Goal: Task Accomplishment & Management: Manage account settings

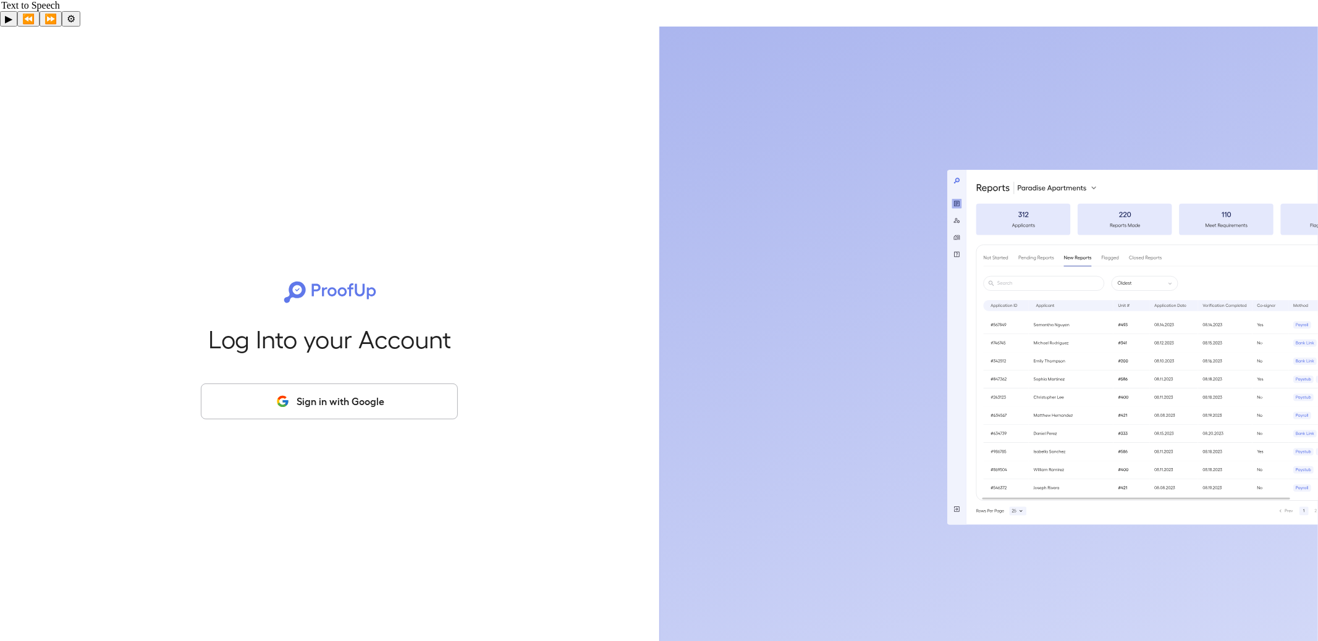
click at [377, 384] on button "Sign in with Google" at bounding box center [329, 402] width 257 height 36
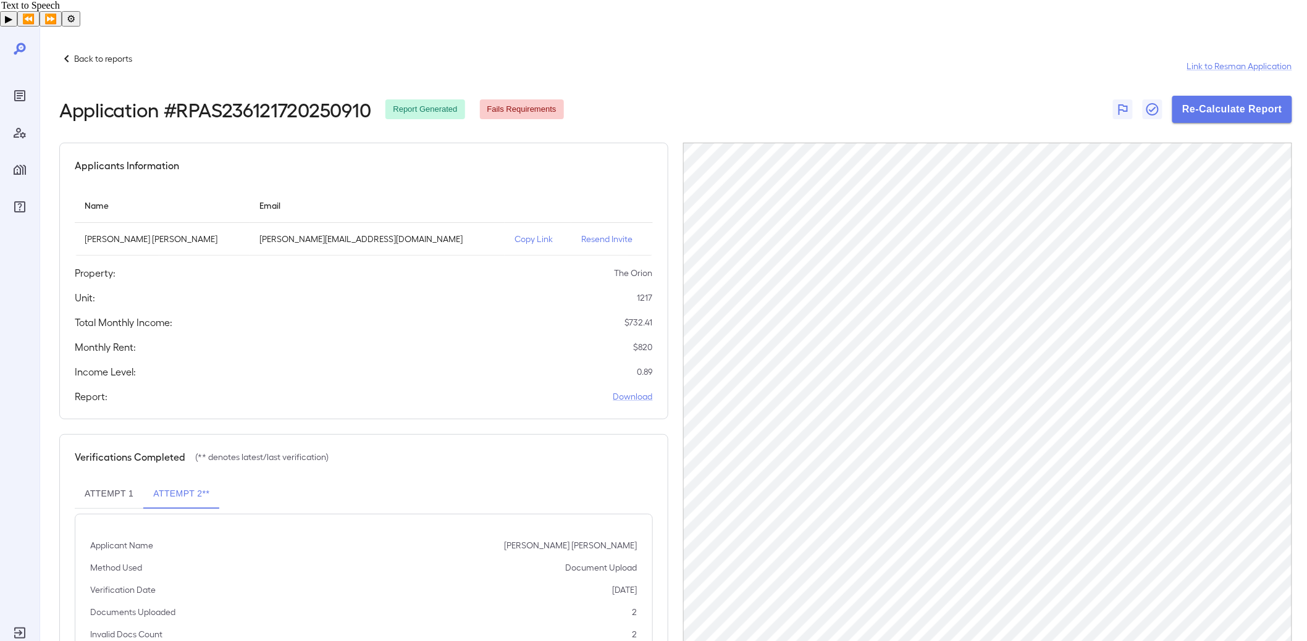
scroll to position [48, 0]
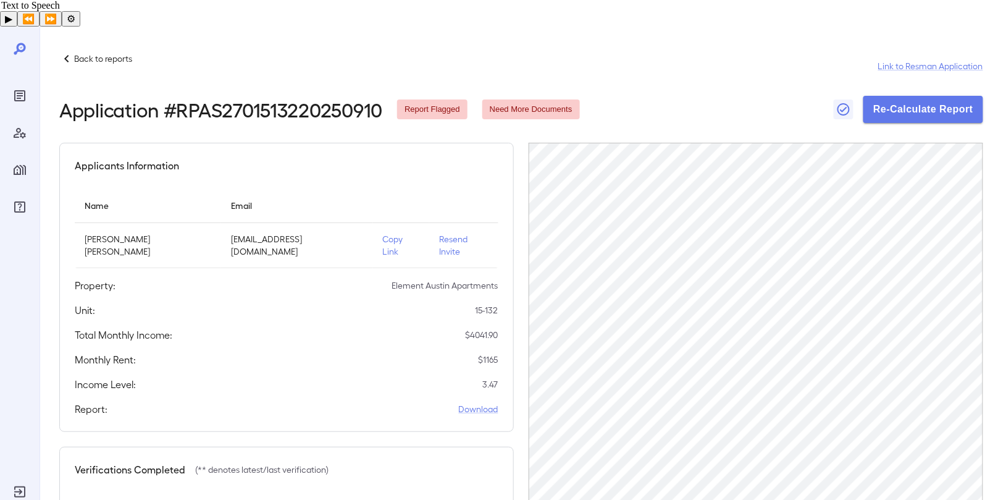
click at [312, 98] on h2 "Application # RPAS2701513220250910" at bounding box center [220, 109] width 323 height 22
click at [311, 98] on h2 "Application # RPAS2701513220250910" at bounding box center [220, 109] width 323 height 22
copy h2 "RPAS2701513220250910"
click at [107, 53] on p "Back to reports" at bounding box center [103, 59] width 58 height 12
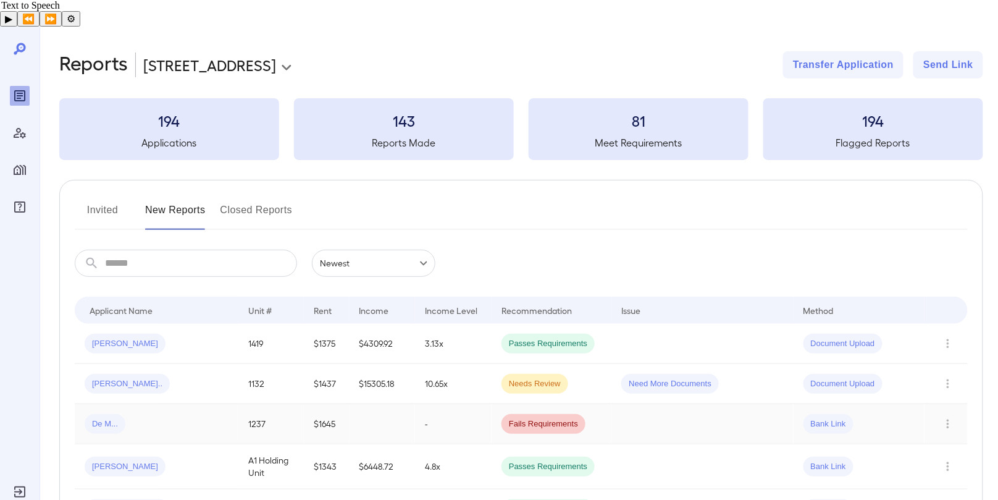
click at [125, 414] on div "De M..." at bounding box center [157, 424] width 144 height 20
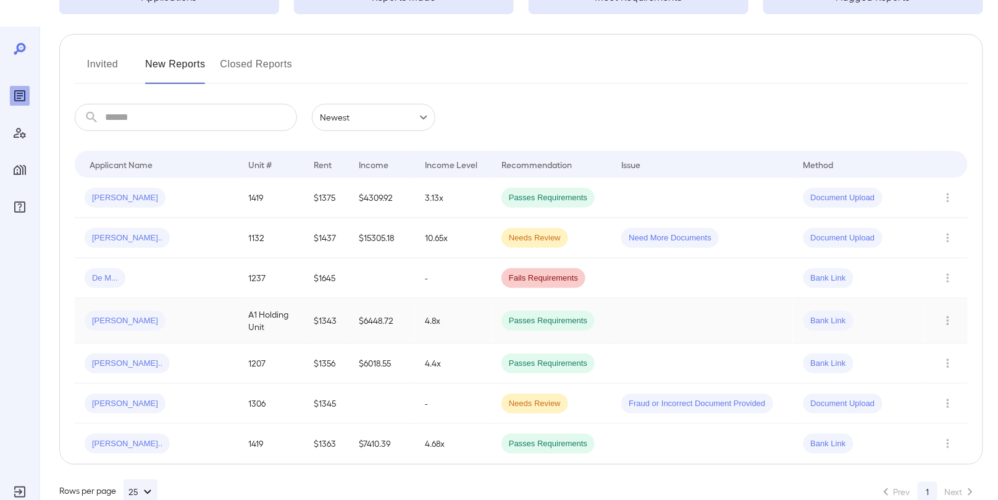
scroll to position [137, 0]
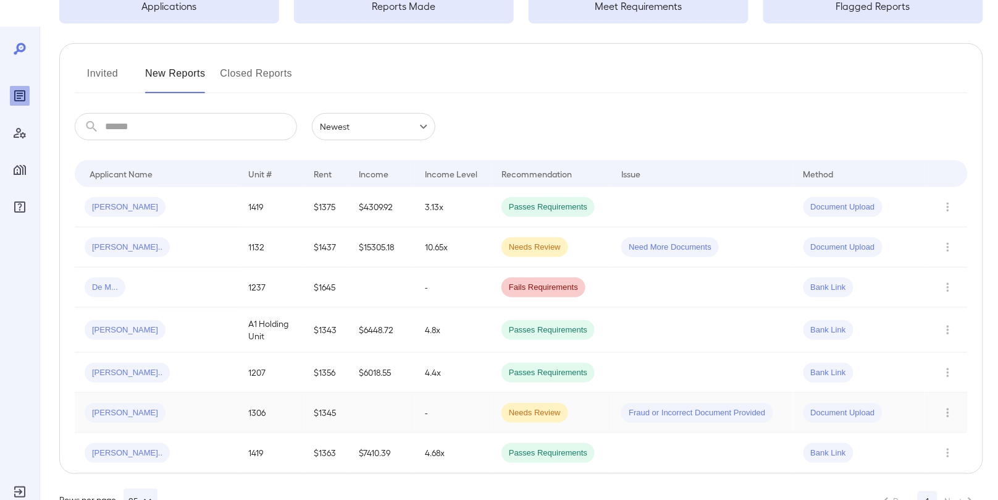
click at [143, 407] on span "Jonathan N..." at bounding box center [125, 413] width 81 height 12
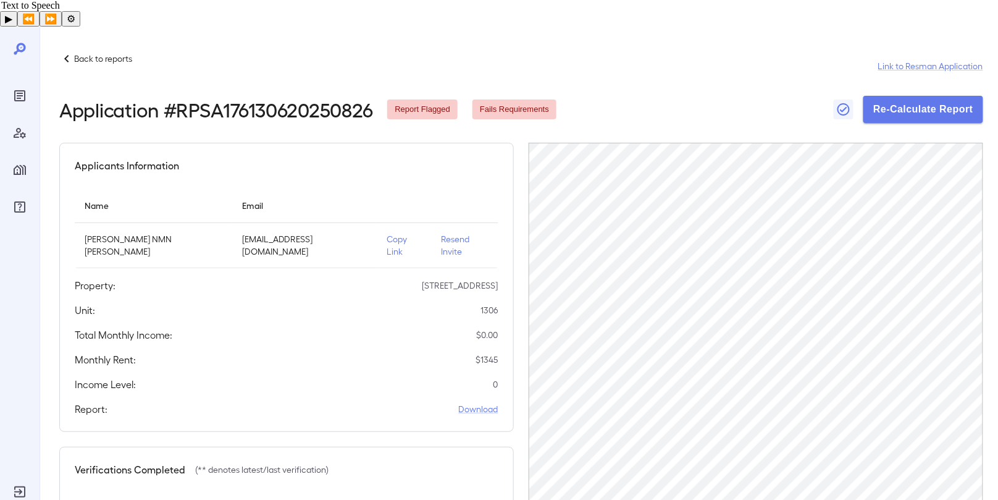
click at [260, 98] on h2 "Application # RPSA176130620250826" at bounding box center [215, 109] width 313 height 22
copy h2 "RPSA176130620250826"
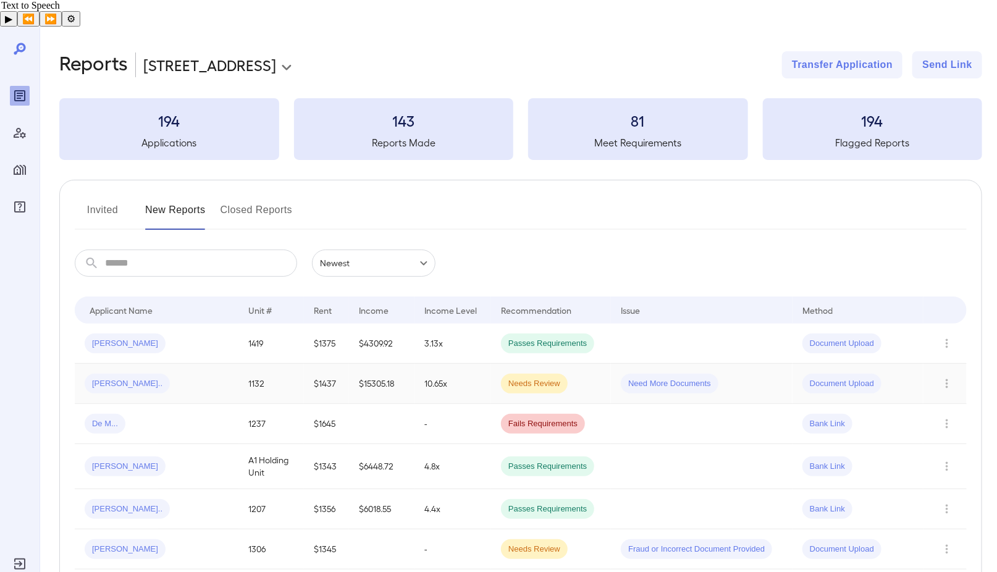
scroll to position [73, 0]
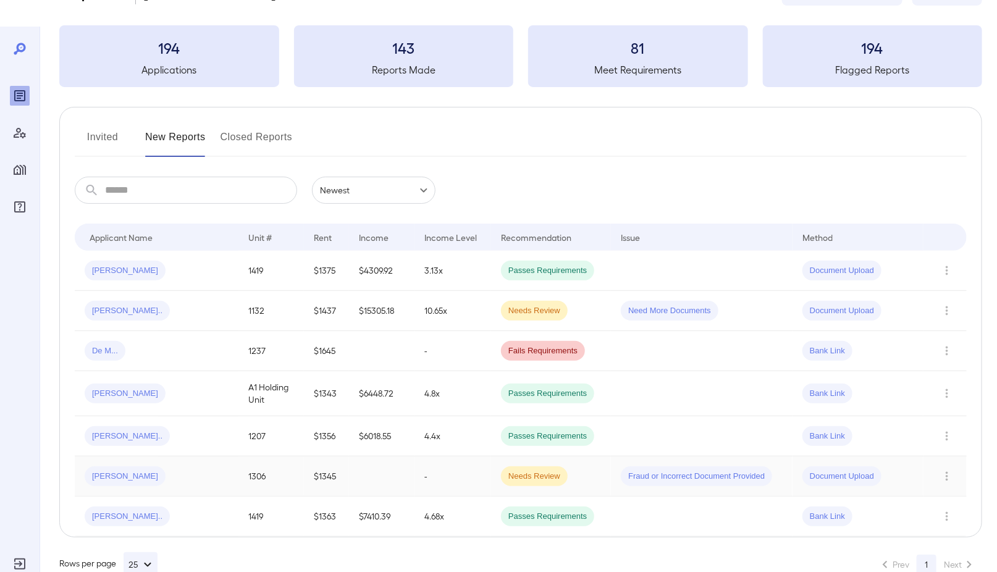
click at [153, 466] on div "[PERSON_NAME]" at bounding box center [157, 476] width 144 height 20
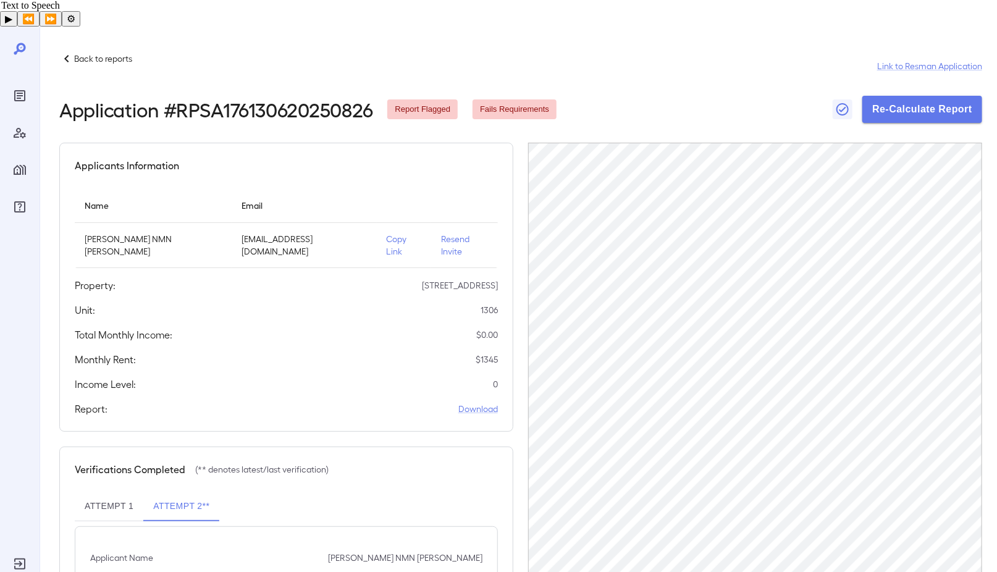
click at [304, 98] on h2 "Application # RPSA176130620250826" at bounding box center [215, 109] width 313 height 22
copy h2 "RPSA176130620250826"
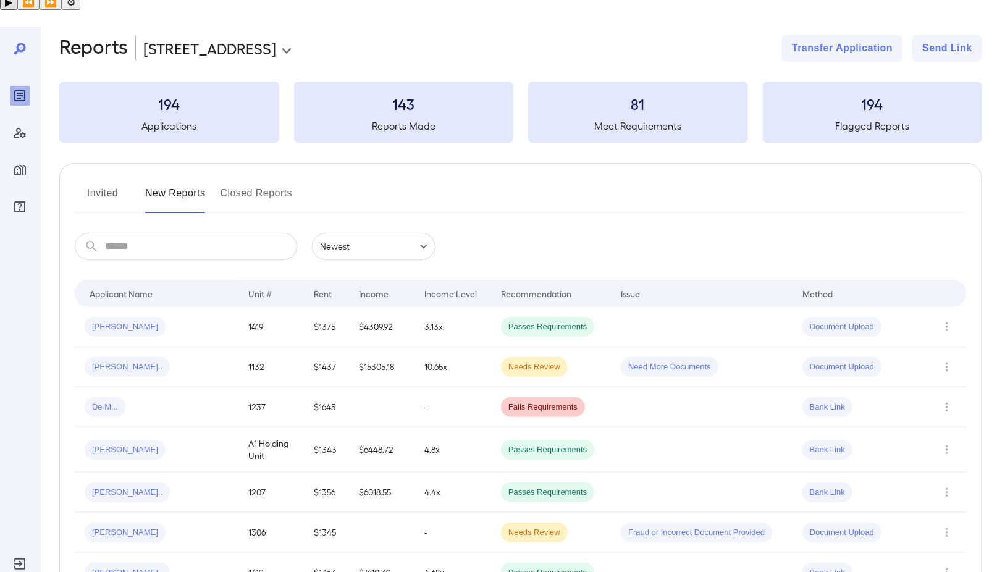
click at [239, 183] on button "Closed Reports" at bounding box center [257, 198] width 72 height 30
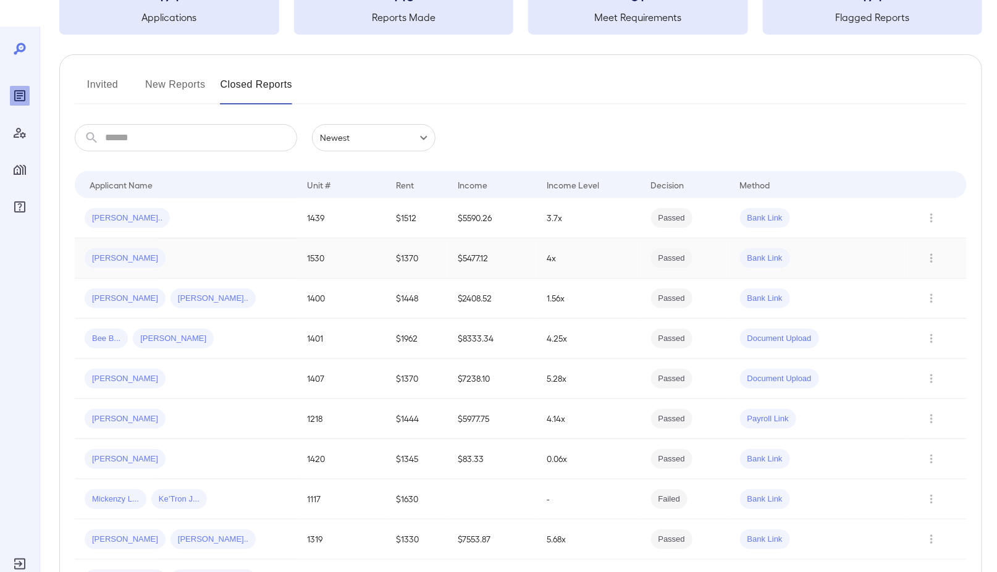
scroll to position [119, 0]
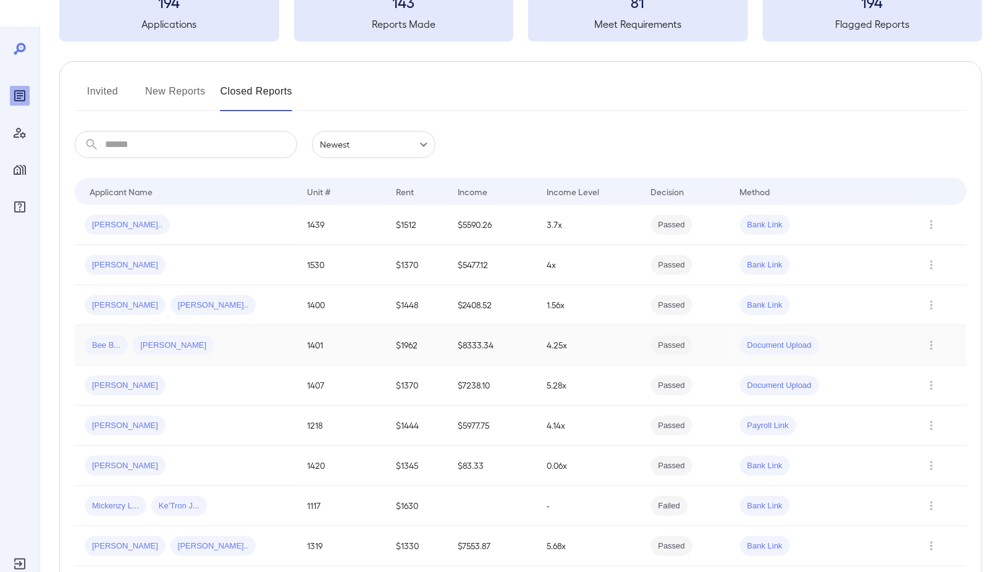
click at [207, 335] on div "Bee B... Anthony J..." at bounding box center [186, 345] width 203 height 20
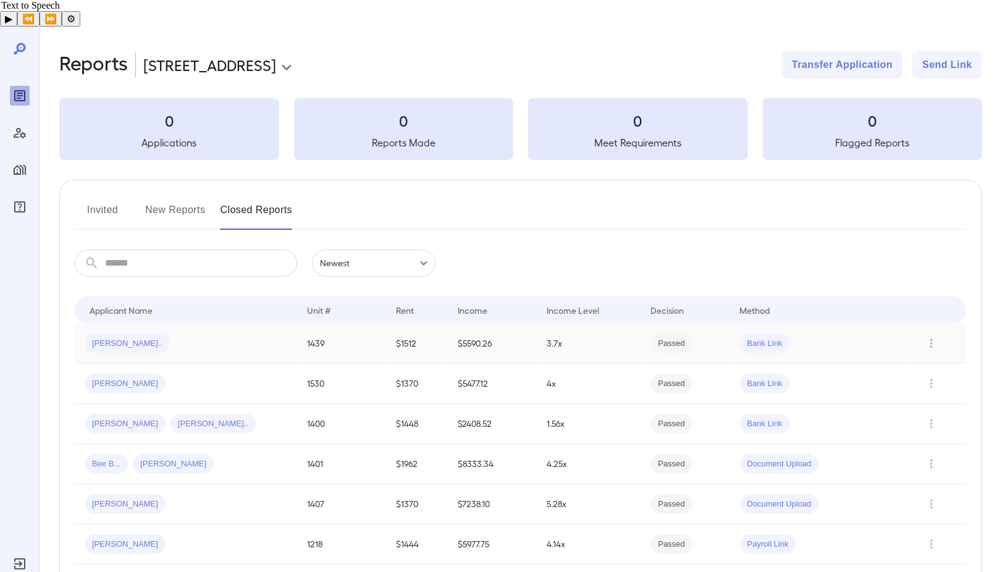
scroll to position [17, 0]
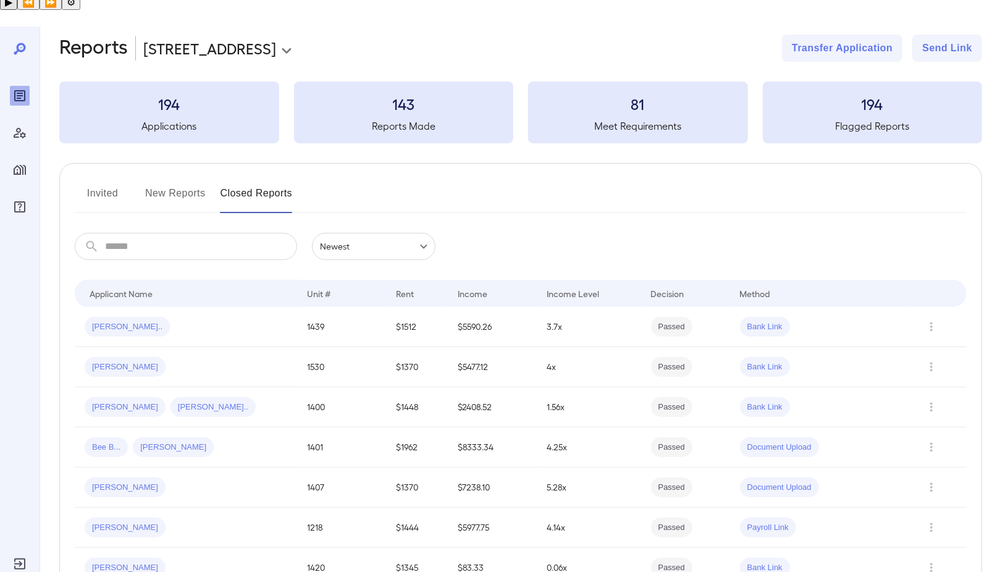
click at [166, 183] on button "New Reports" at bounding box center [175, 198] width 61 height 30
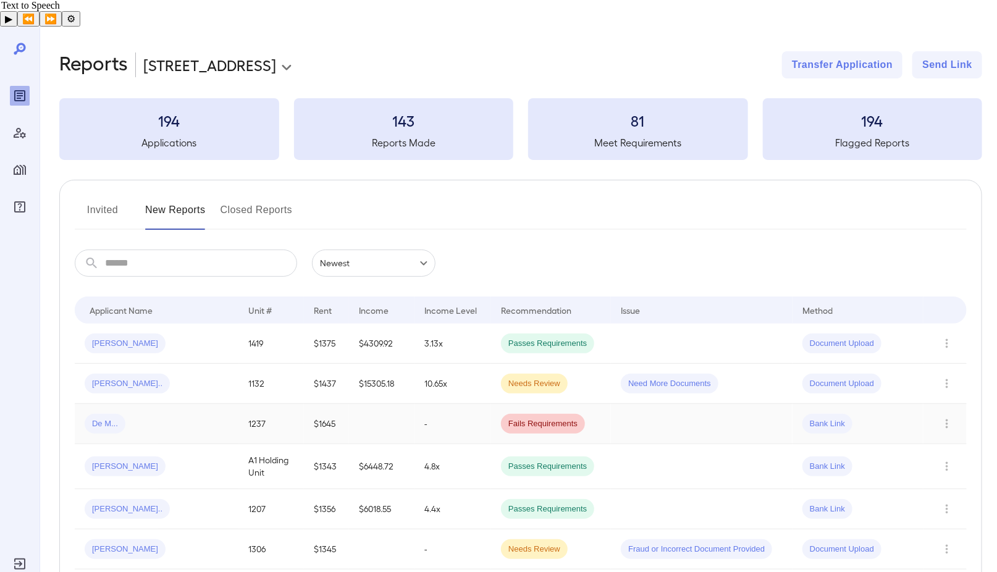
scroll to position [73, 0]
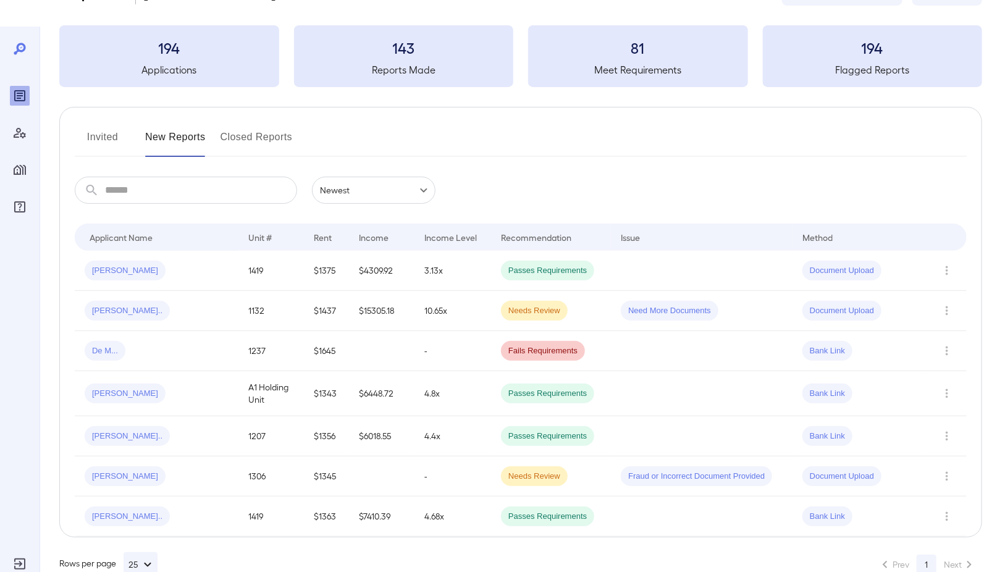
drag, startPoint x: 966, startPoint y: 546, endPoint x: 960, endPoint y: 539, distance: 8.3
click at [966, 552] on div "Rows per page 25 Prev 1 Next" at bounding box center [520, 564] width 923 height 25
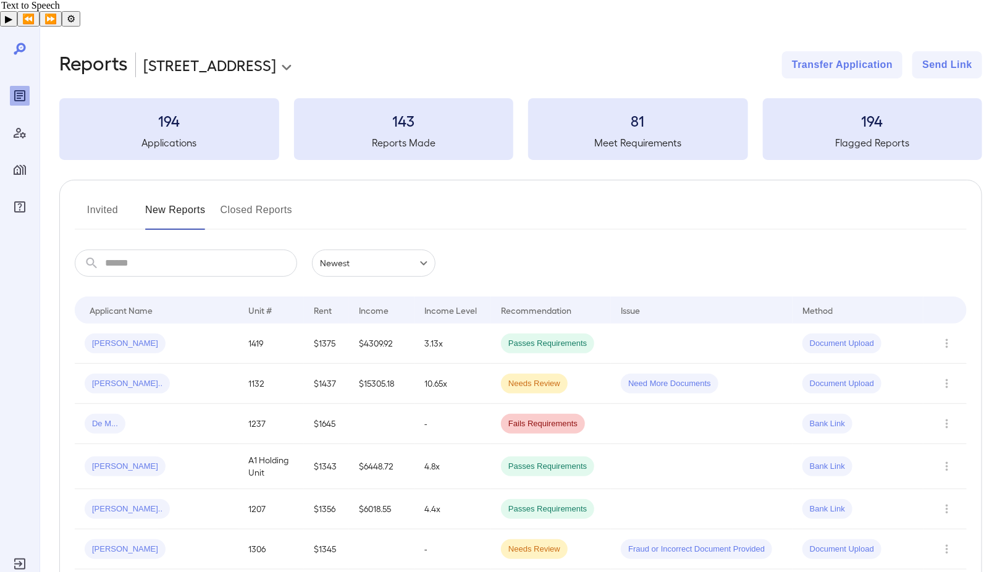
click at [182, 45] on body "**********" at bounding box center [498, 313] width 997 height 572
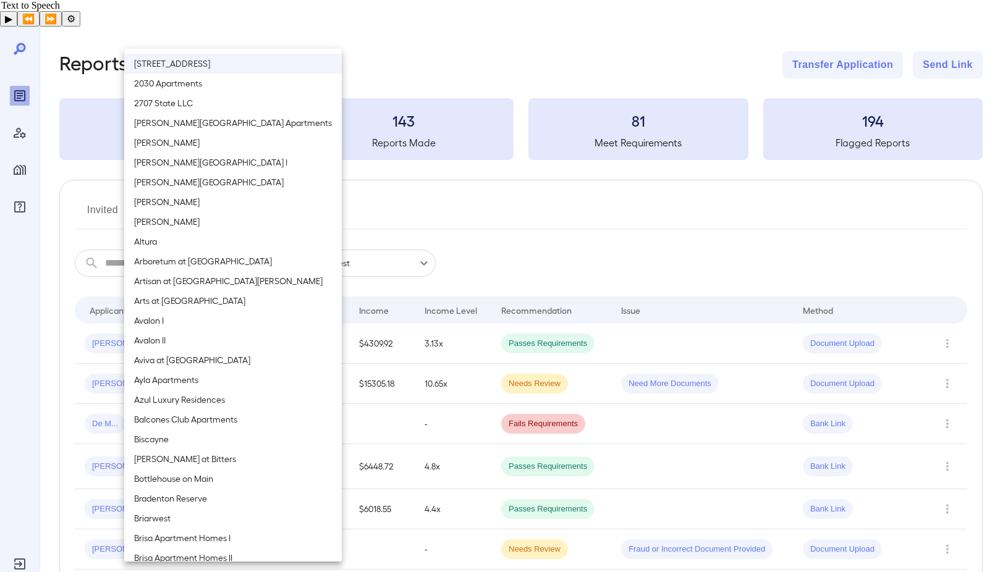
click at [183, 161] on li "Alma North Plaza I" at bounding box center [232, 163] width 217 height 20
type input "**********"
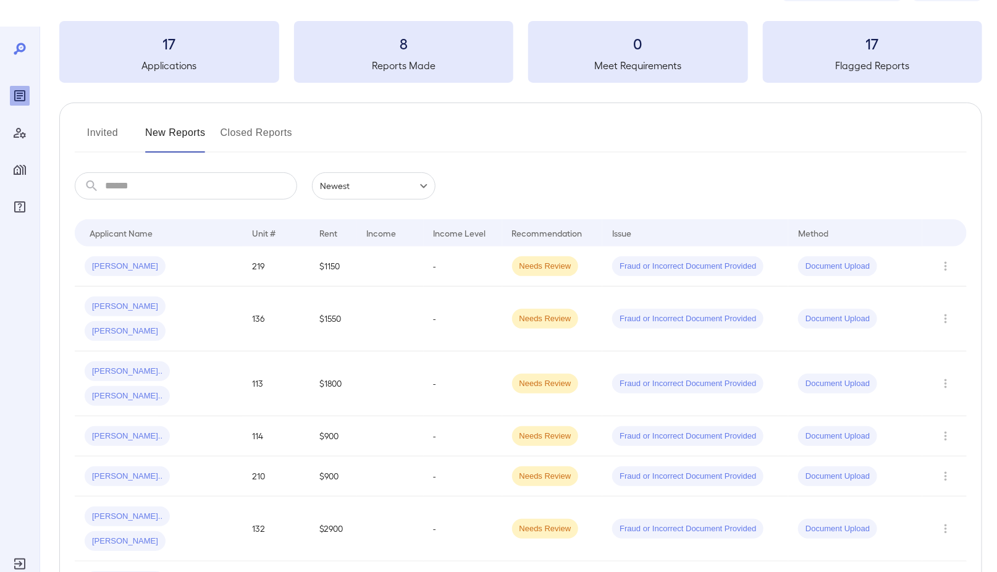
scroll to position [93, 0]
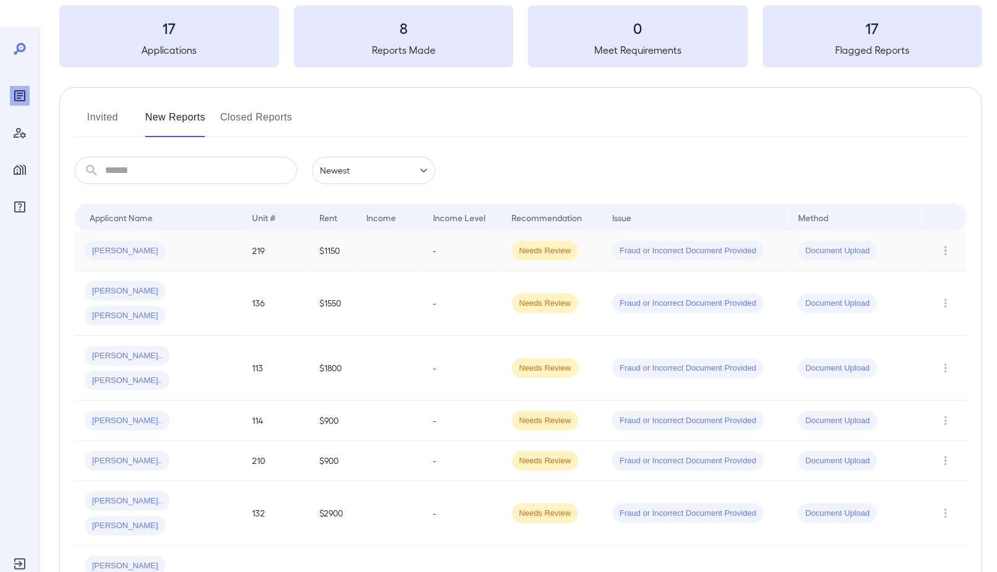
click at [171, 241] on div "David N..." at bounding box center [159, 251] width 148 height 20
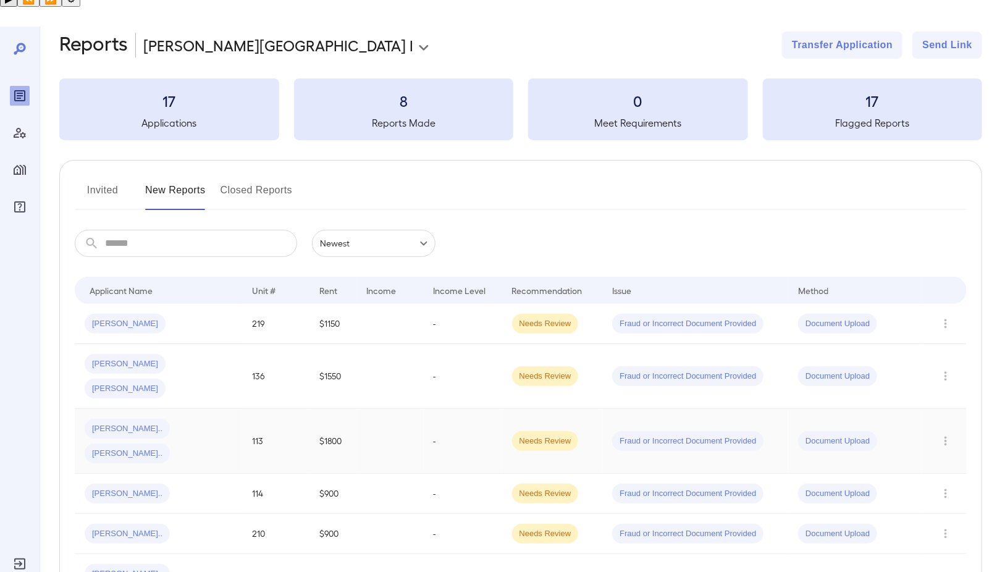
scroll to position [93, 0]
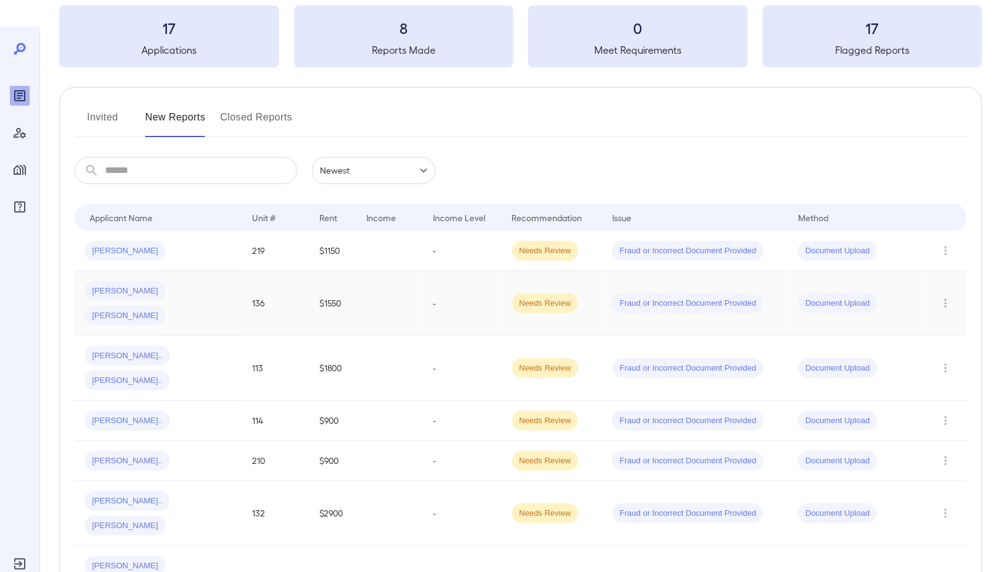
click at [297, 271] on td "136" at bounding box center [275, 303] width 67 height 65
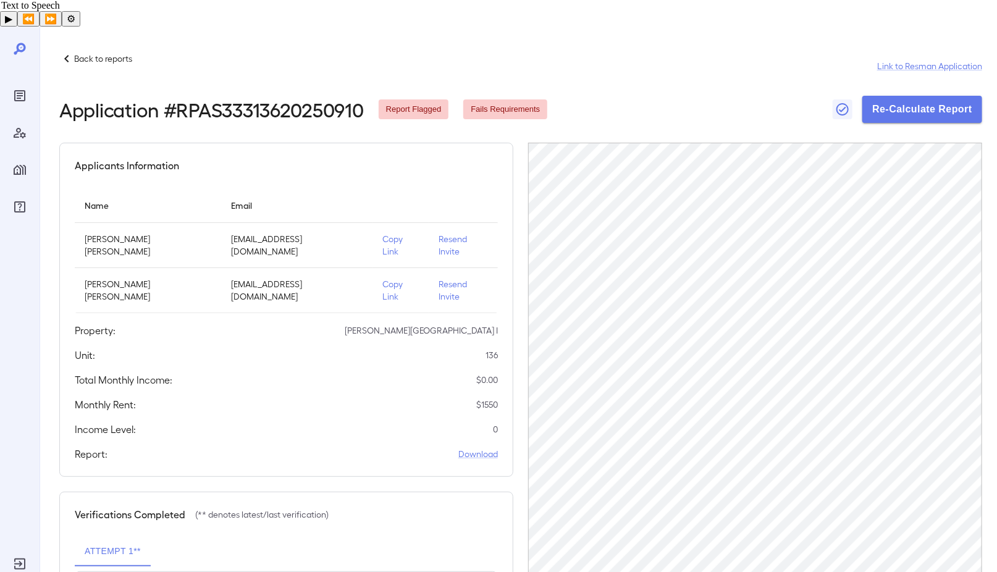
click at [329, 98] on h2 "Application # RPAS33313620250910" at bounding box center [211, 109] width 305 height 22
copy h2 "RPAS33313620250910"
